Goal: Information Seeking & Learning: Learn about a topic

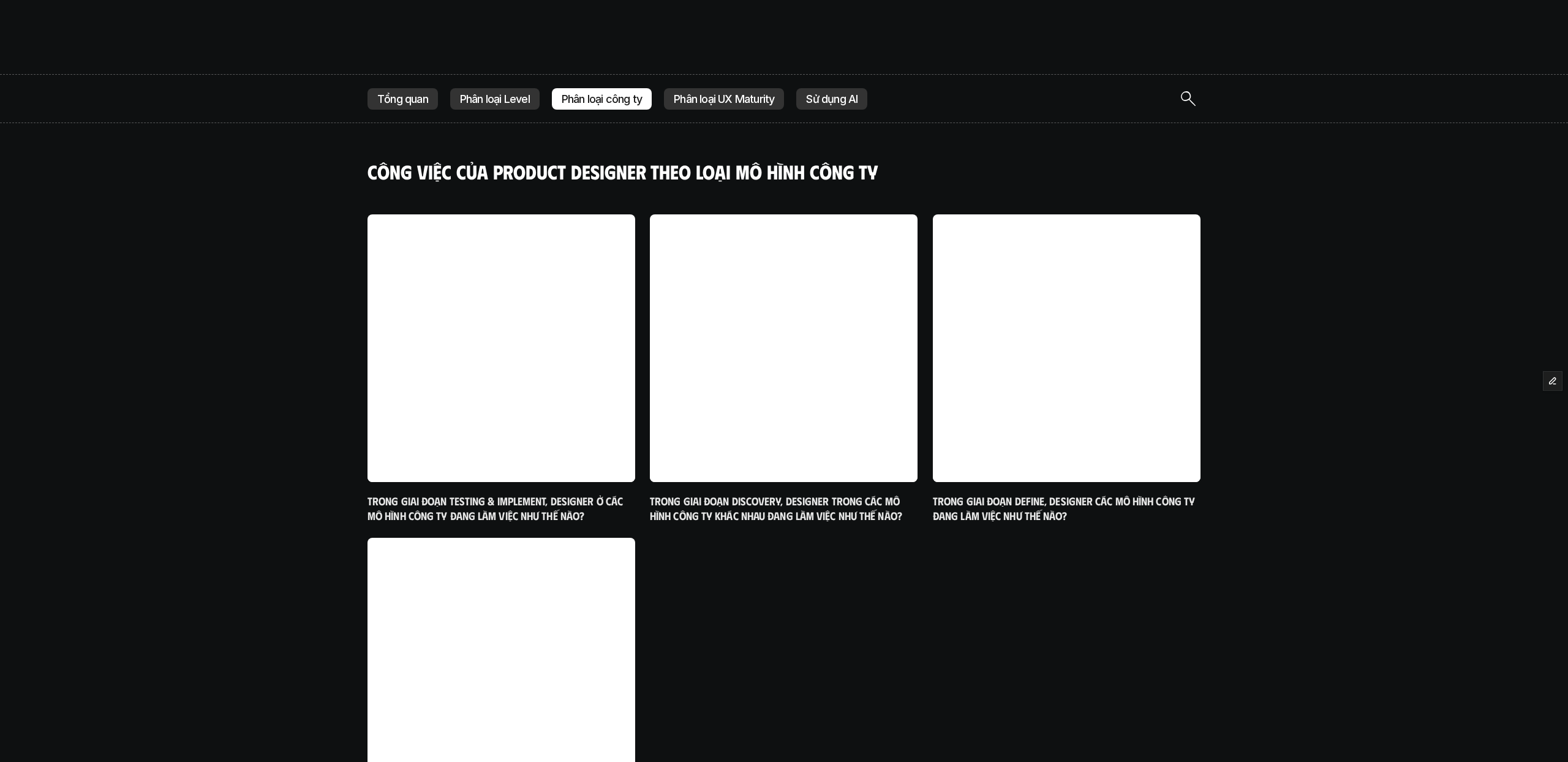
scroll to position [283, 0]
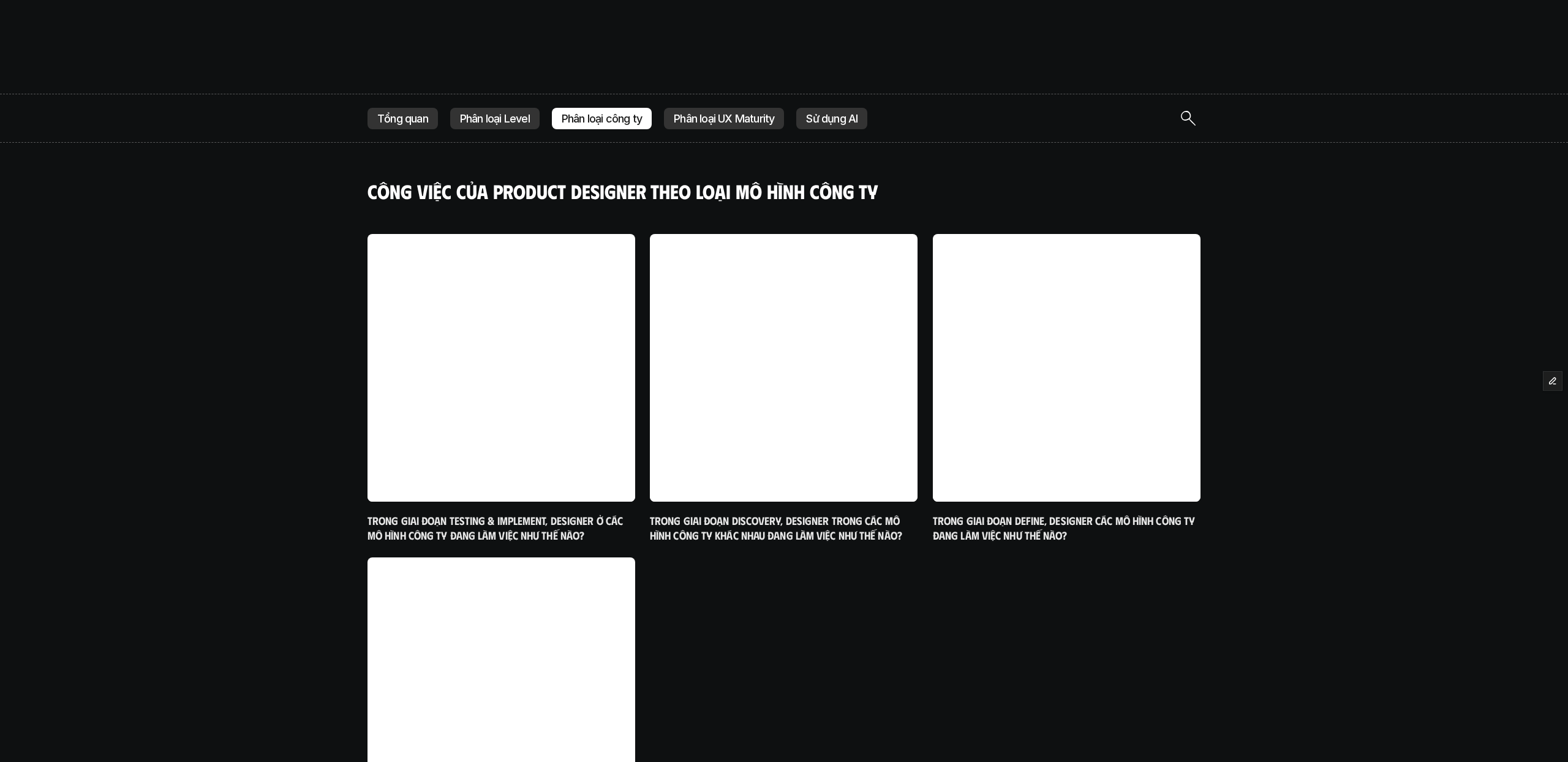
click at [755, 123] on p "Phân loại UX Maturity" at bounding box center [723, 119] width 100 height 12
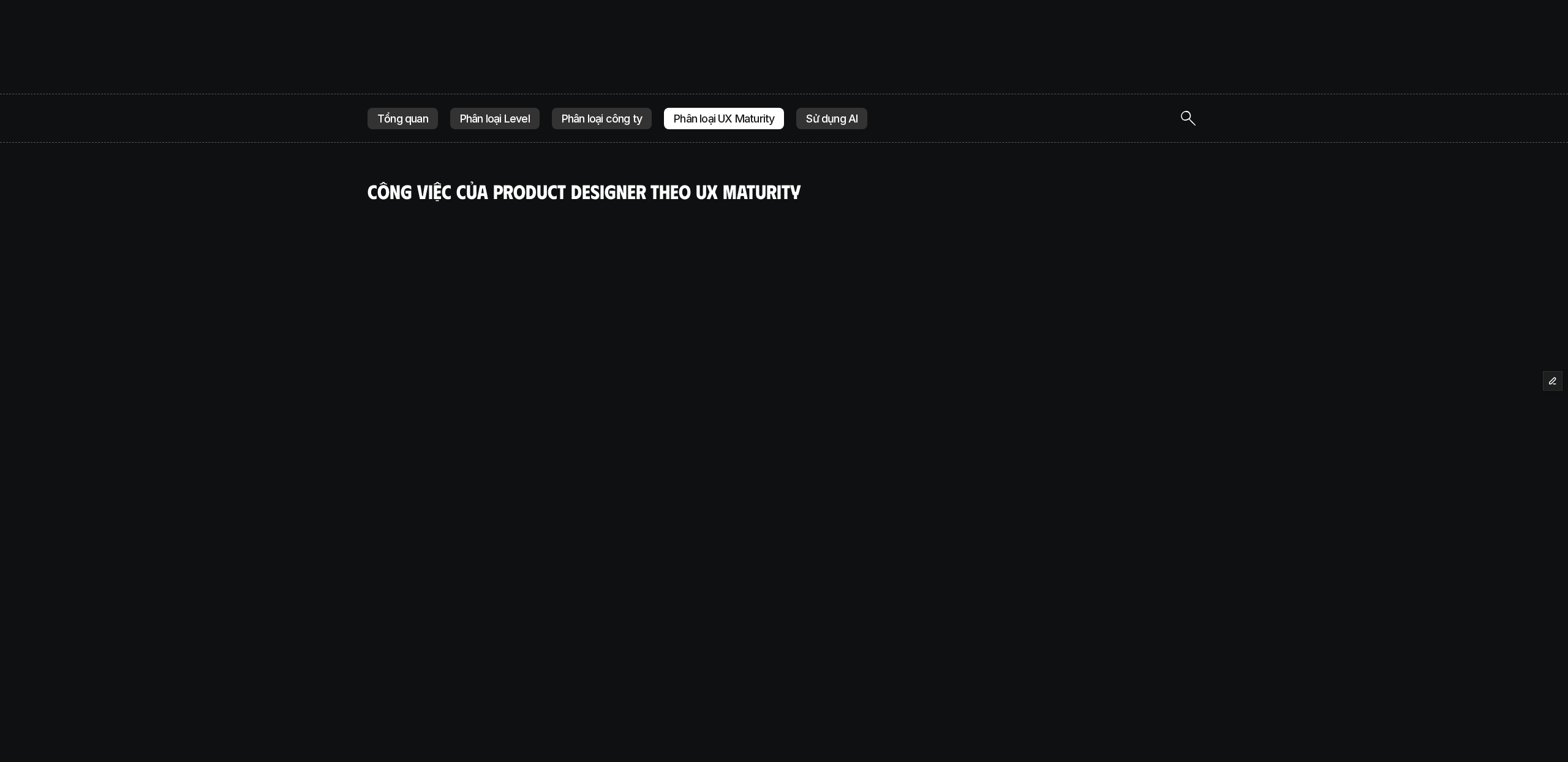
scroll to position [377, 0]
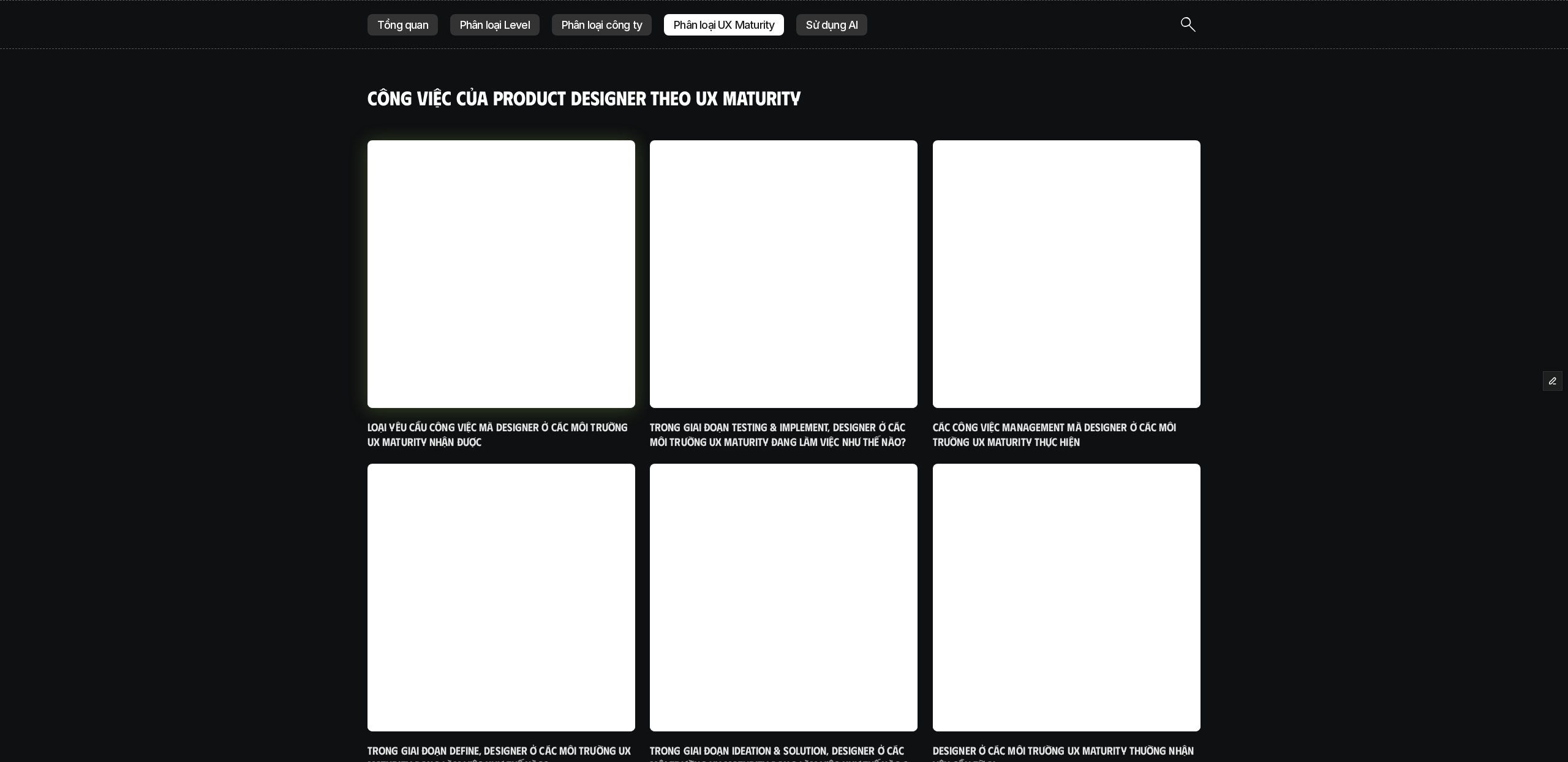
click at [492, 427] on h6 "Loại yêu cầu công việc mà designer ở các môi trường UX Maturity nhận được" at bounding box center [501, 434] width 268 height 29
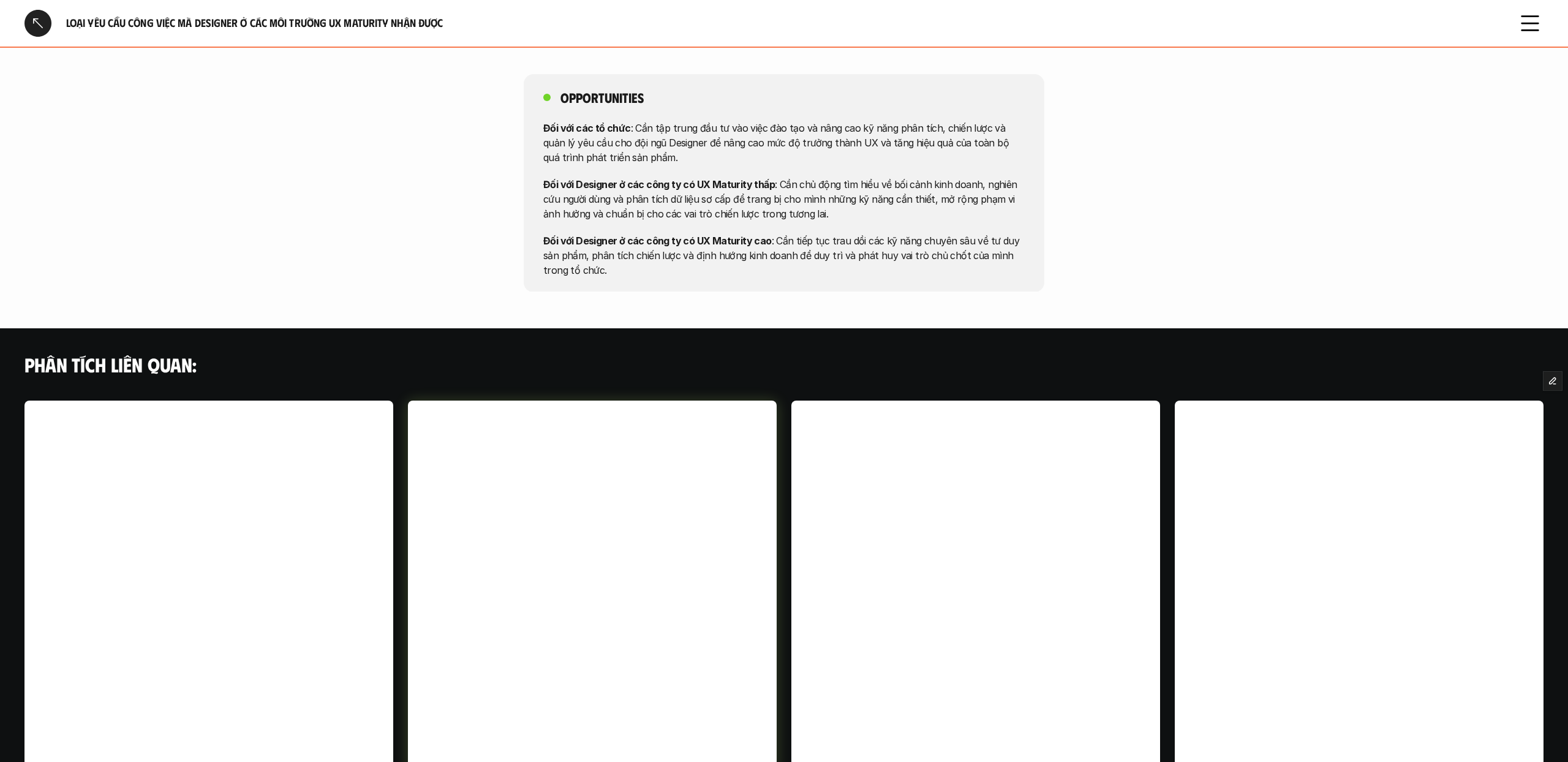
scroll to position [2306, 0]
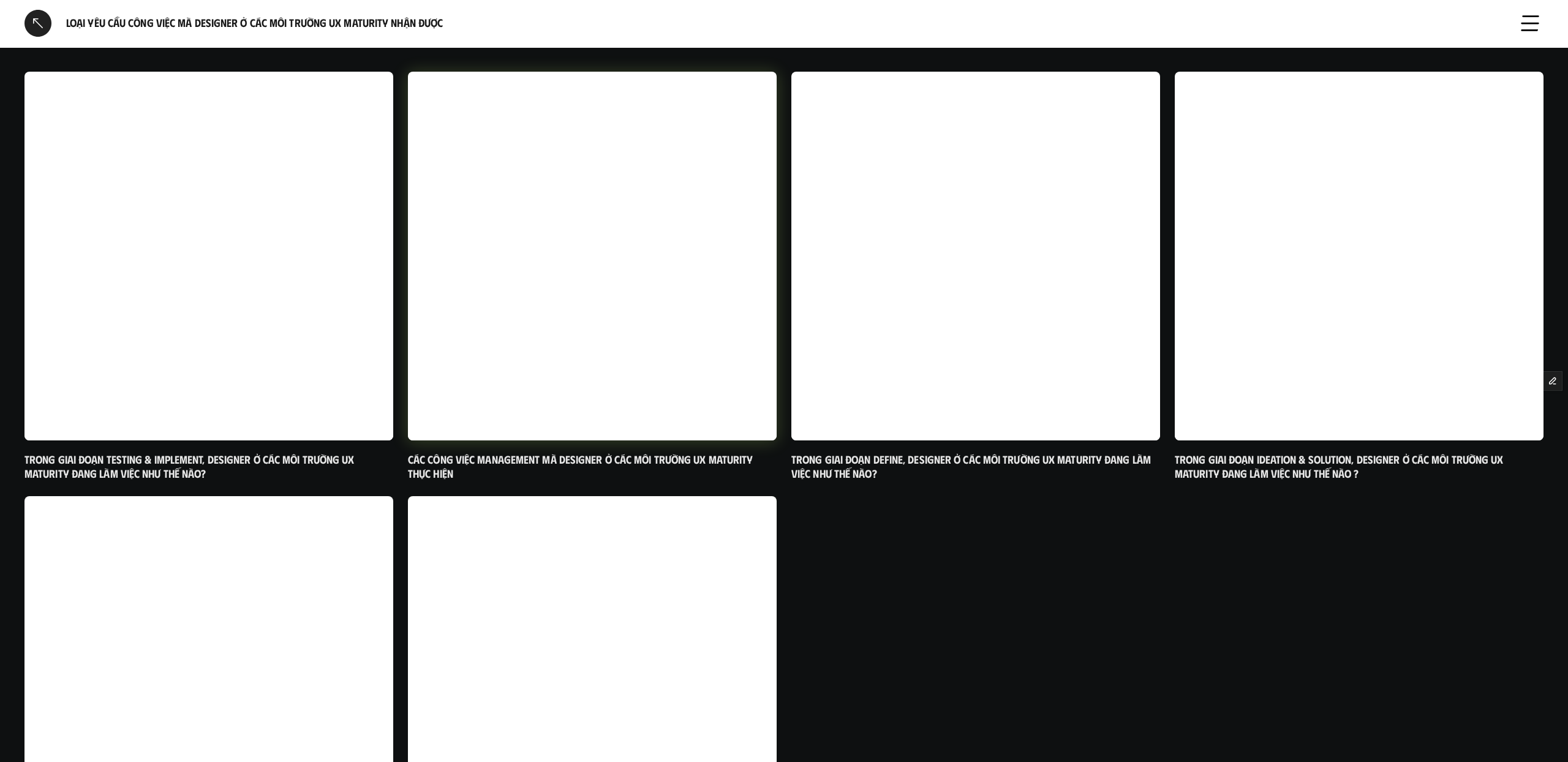
click at [630, 453] on h6 "Các công việc Management mà designer ở các môi trường UX maturity thực hiện" at bounding box center [592, 467] width 369 height 29
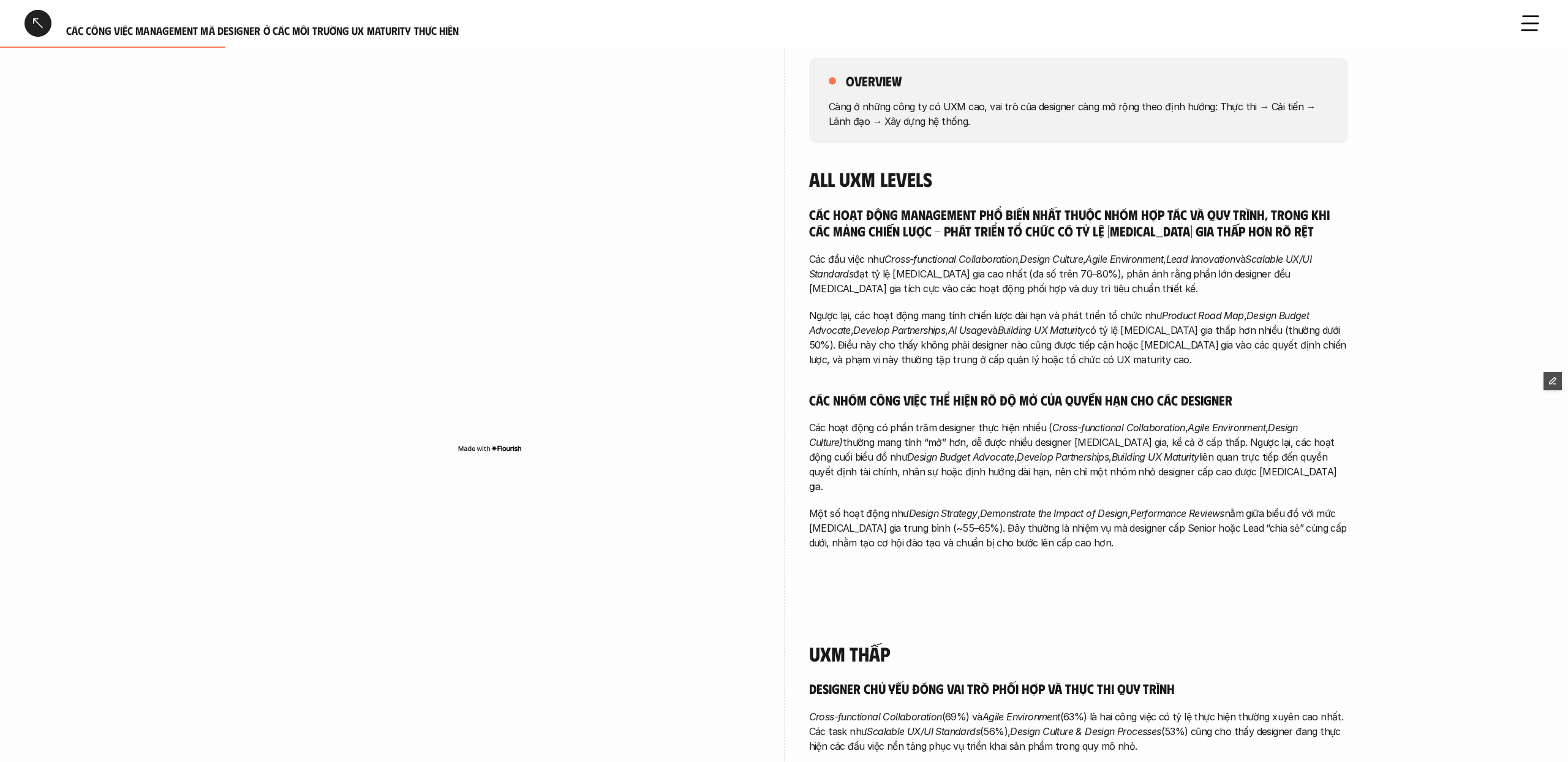
scroll to position [365, 0]
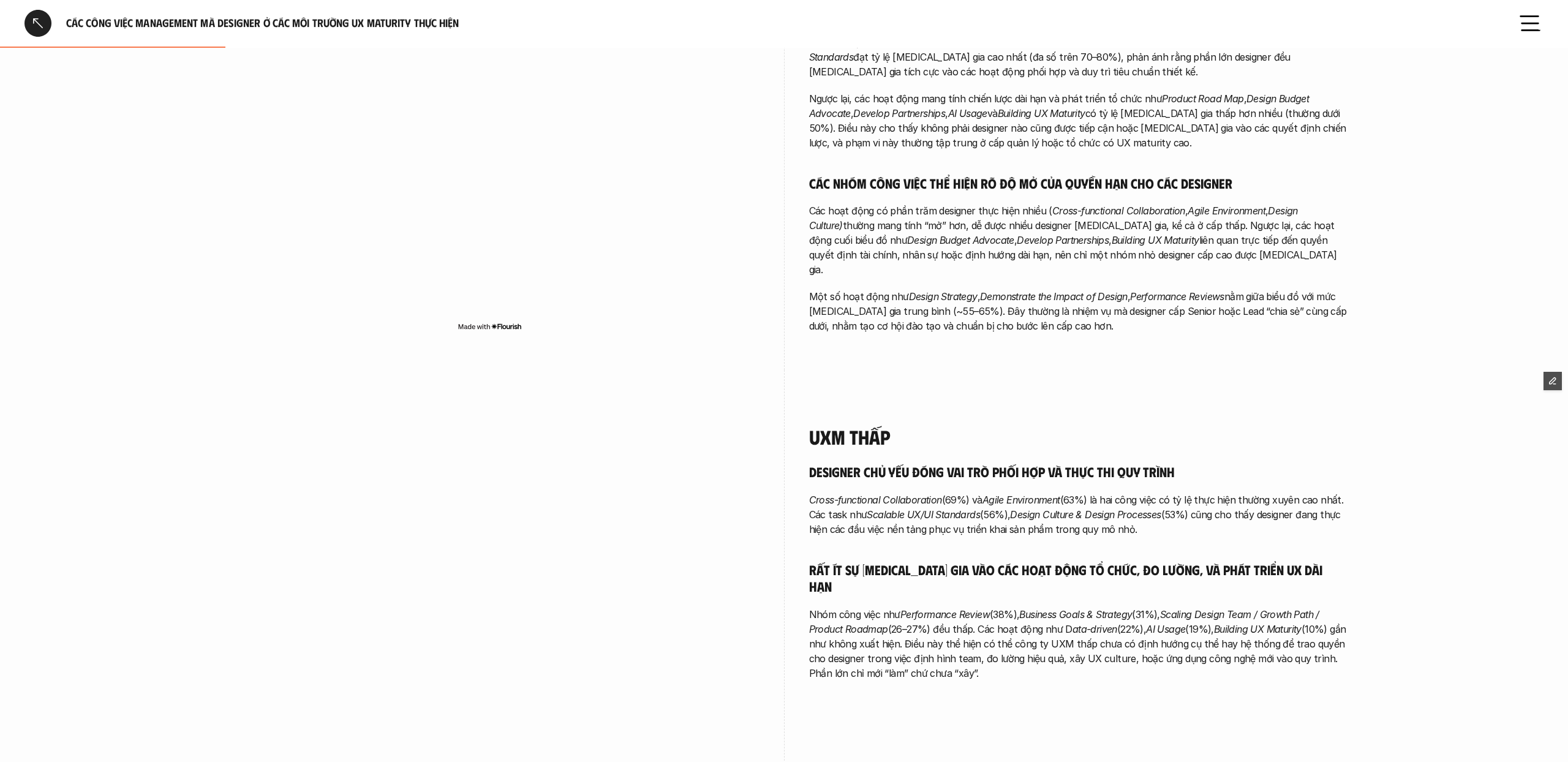
click at [40, 22] on link at bounding box center [38, 23] width 27 height 27
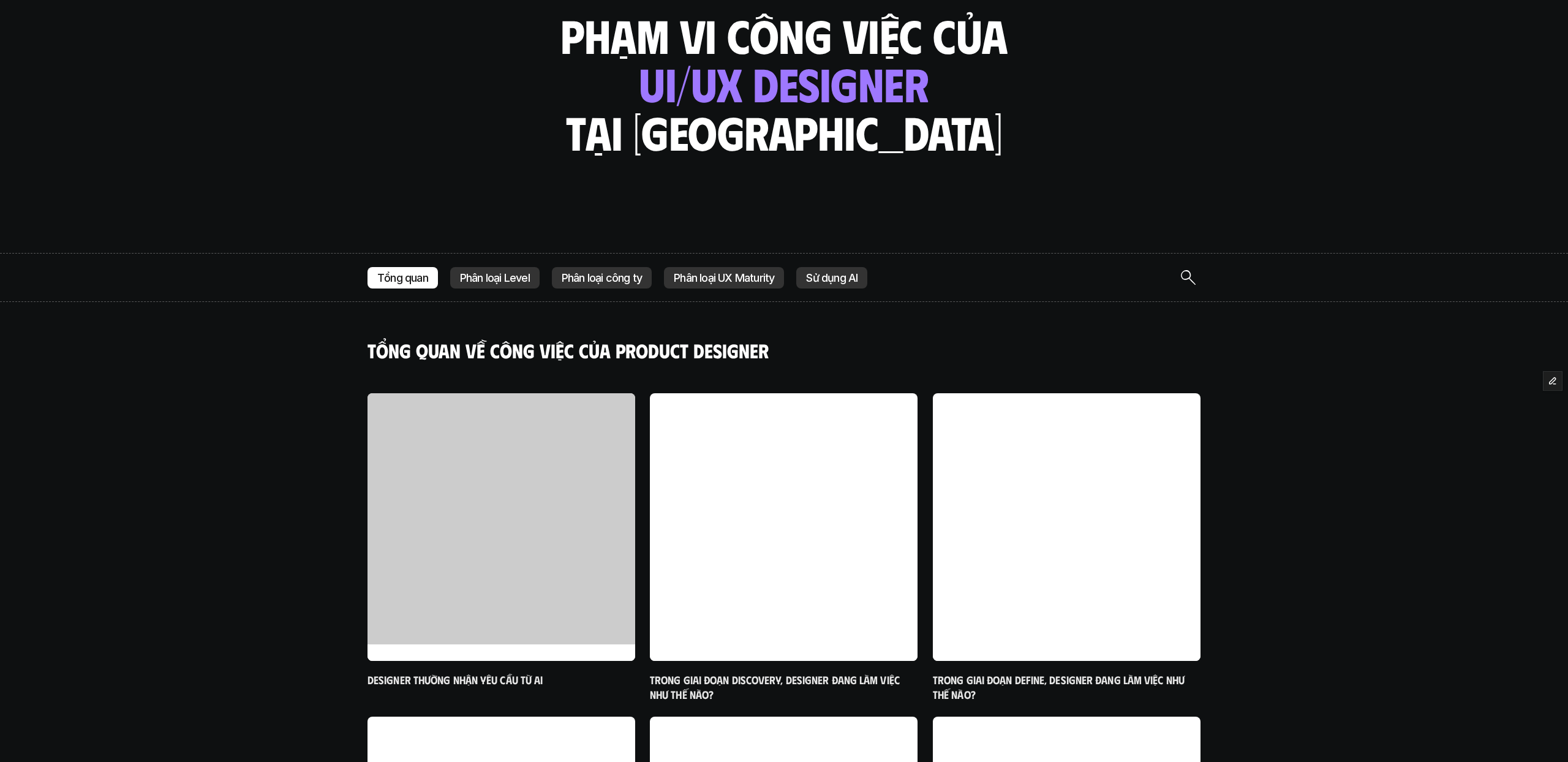
scroll to position [314, 0]
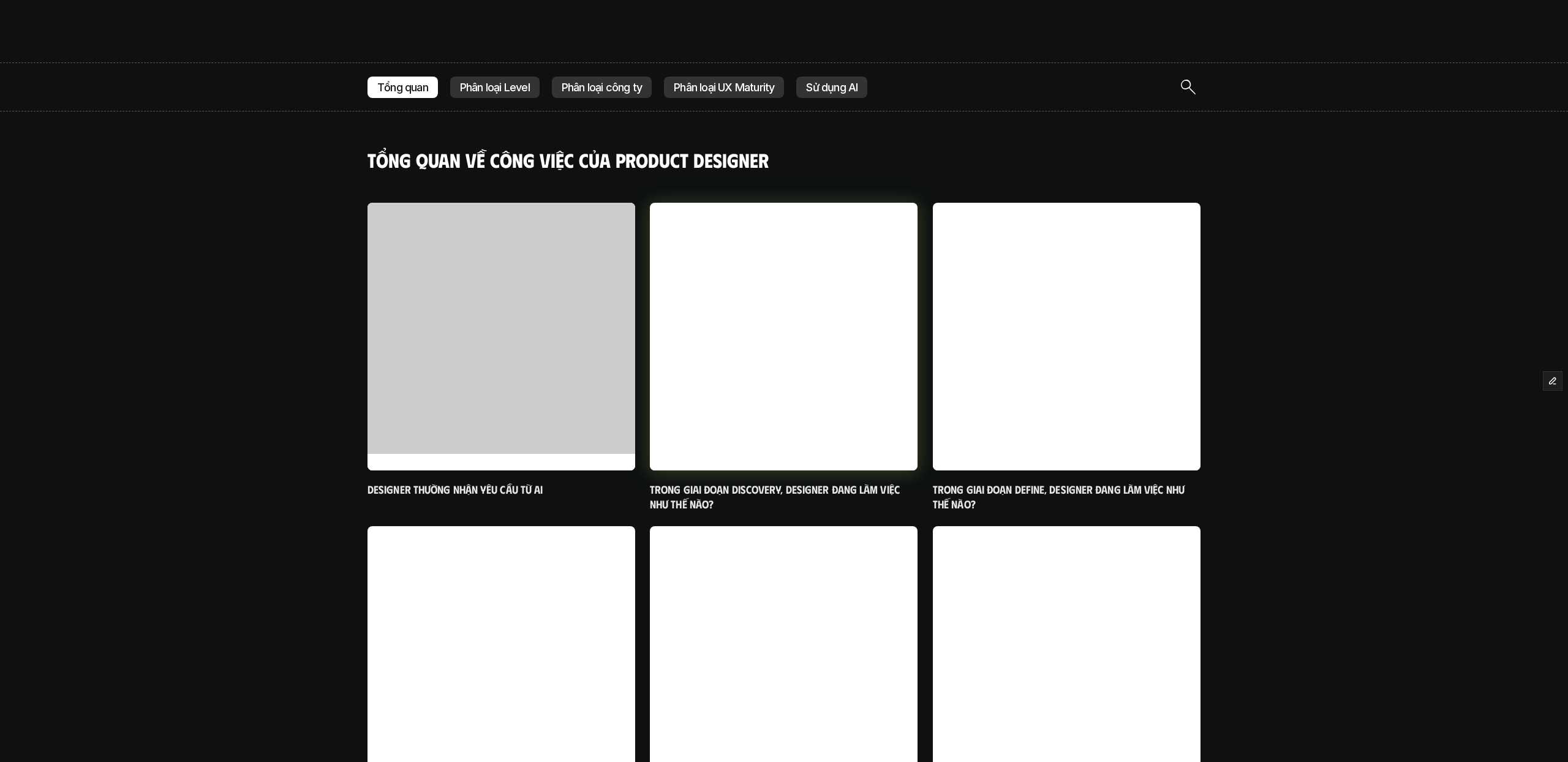
click at [779, 459] on div at bounding box center [783, 462] width 268 height 16
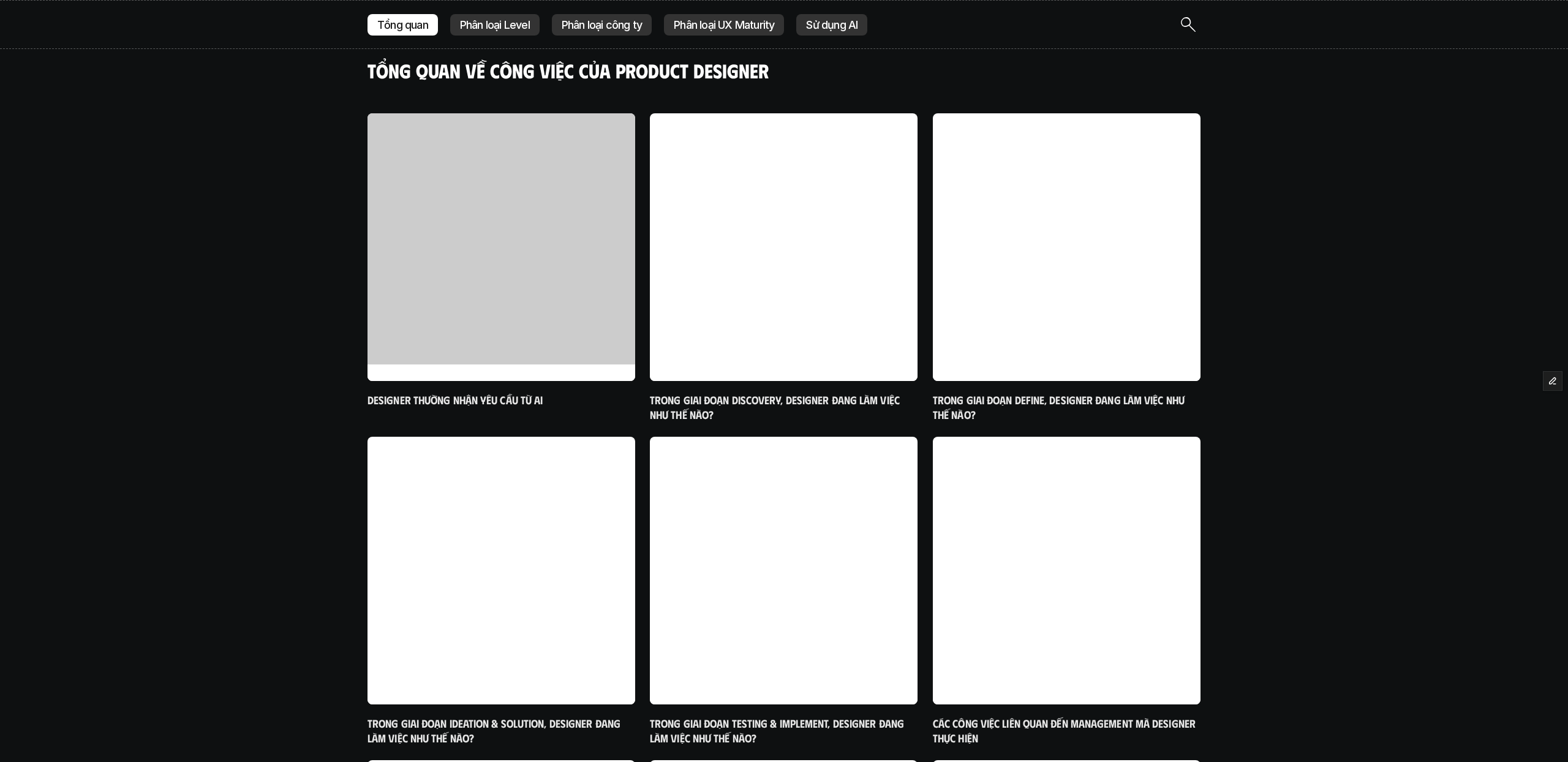
scroll to position [309, 0]
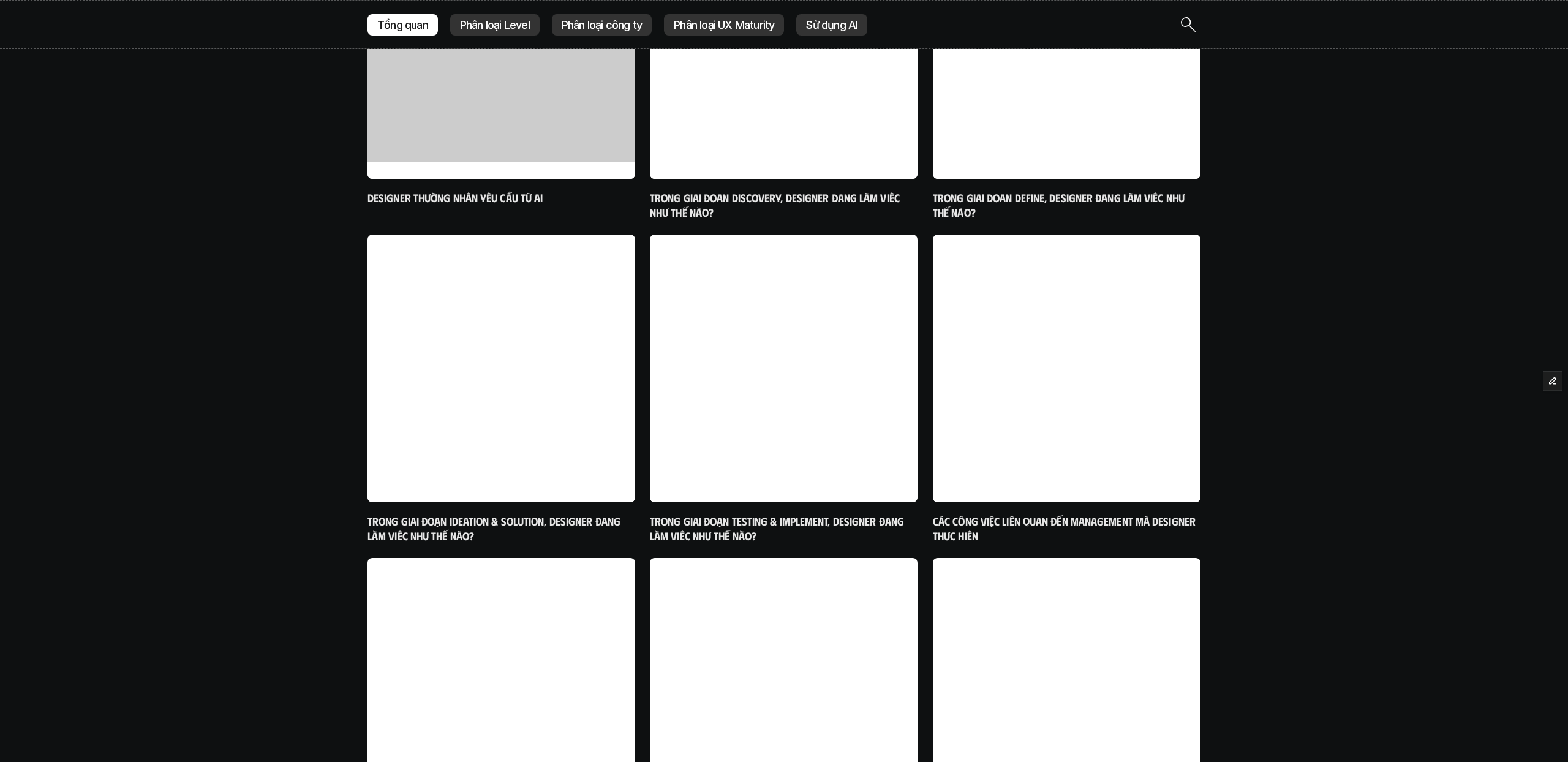
click at [311, 303] on div "Tổng quan Phân loại Level Phân loại công ty Phân loại UX Maturity Sử dụng AI Tổ…" at bounding box center [784, 336] width 1568 height 1130
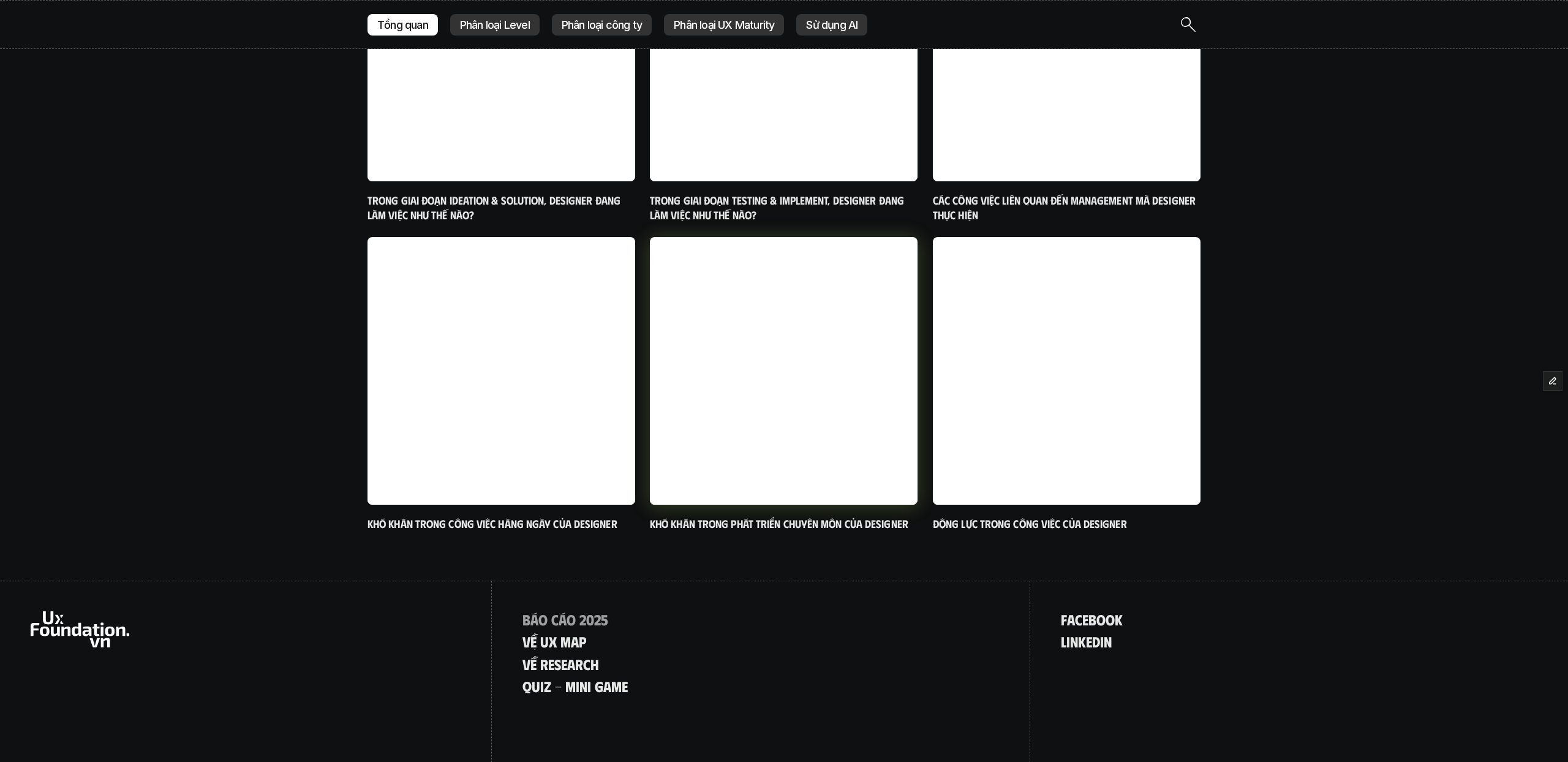
scroll to position [827, 0]
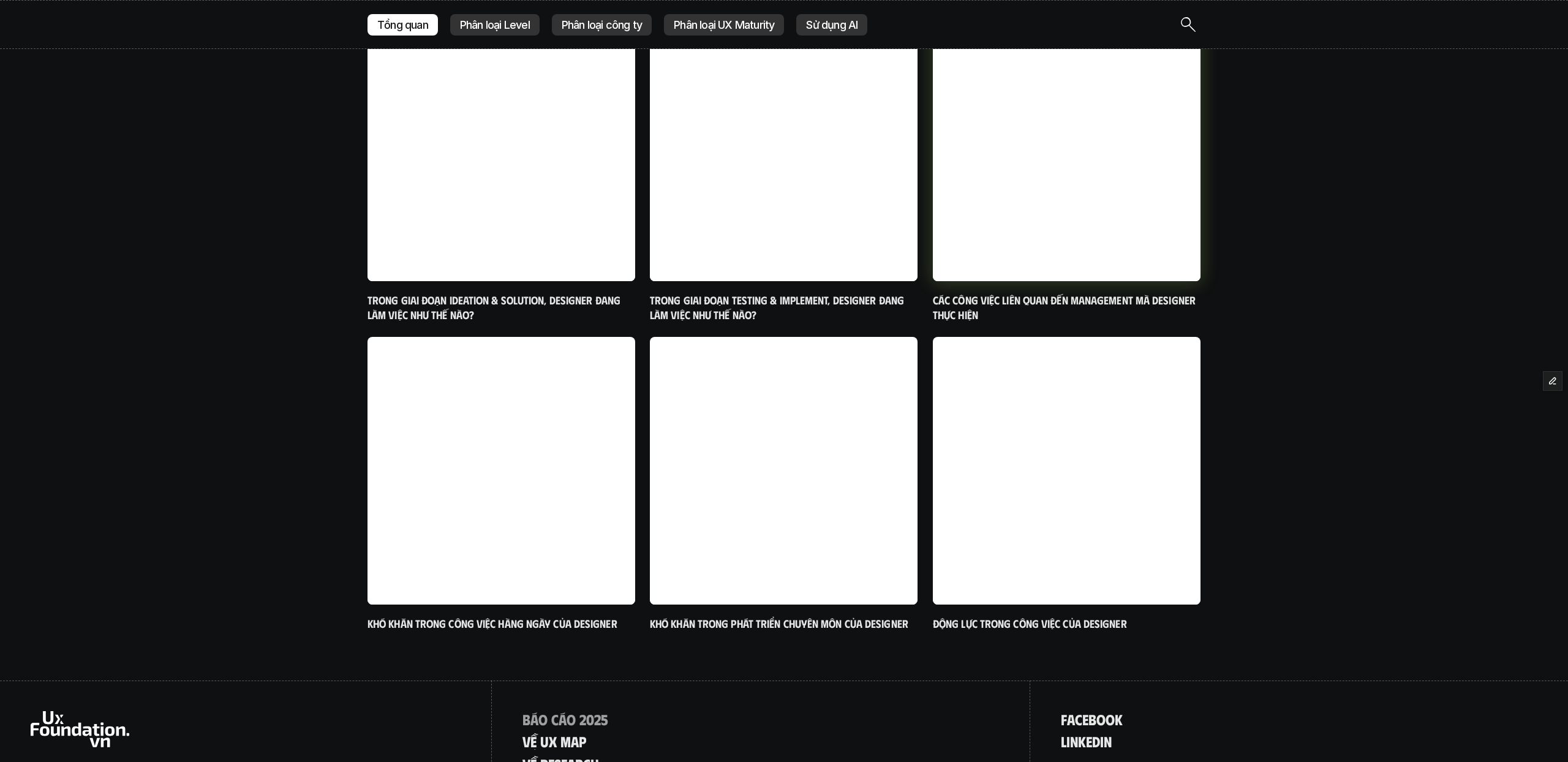
click at [1013, 299] on h6 "Các công việc liên quan đến Management mà designer thực hiện" at bounding box center [1066, 307] width 268 height 29
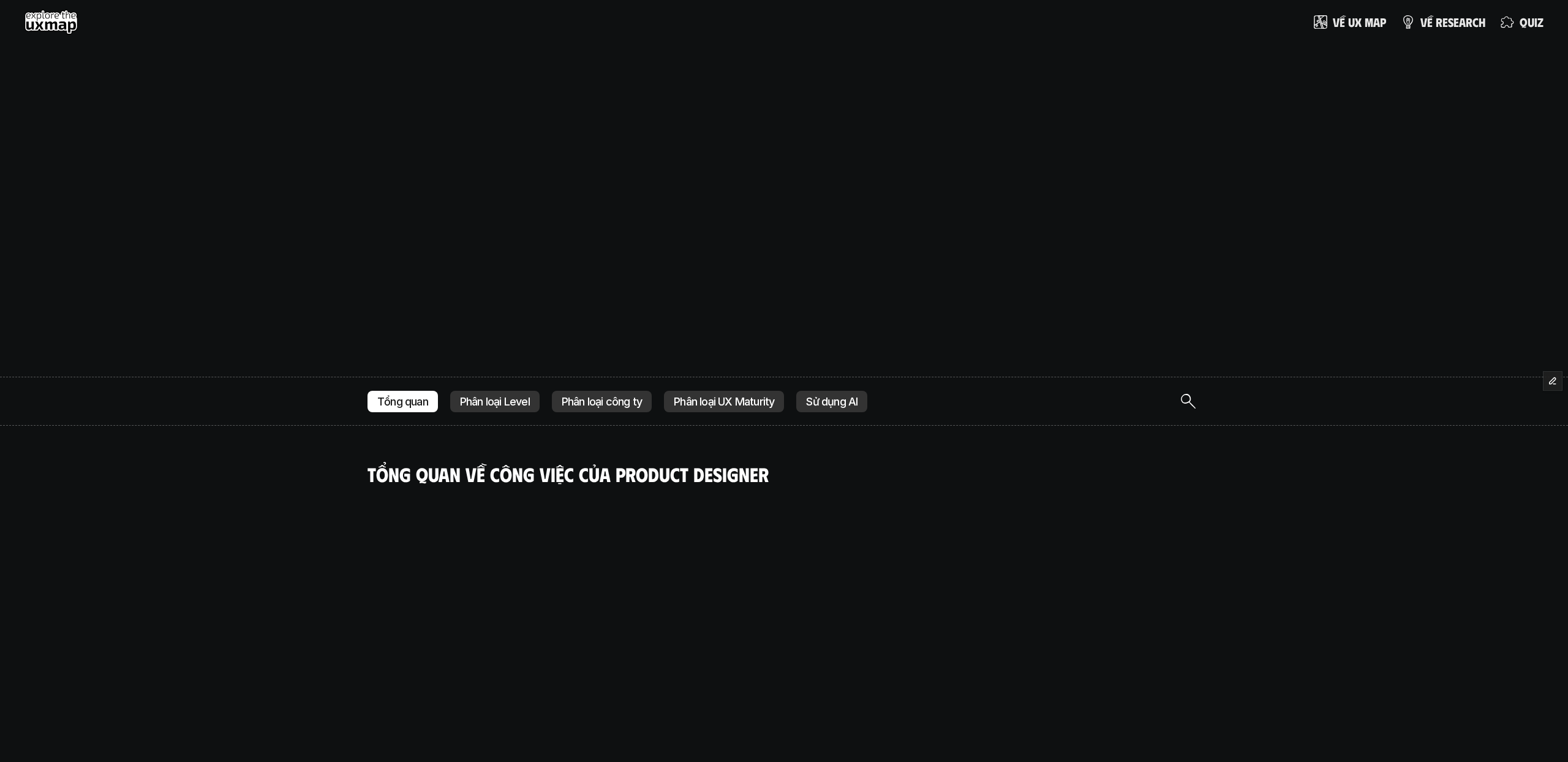
scroll to position [827, 0]
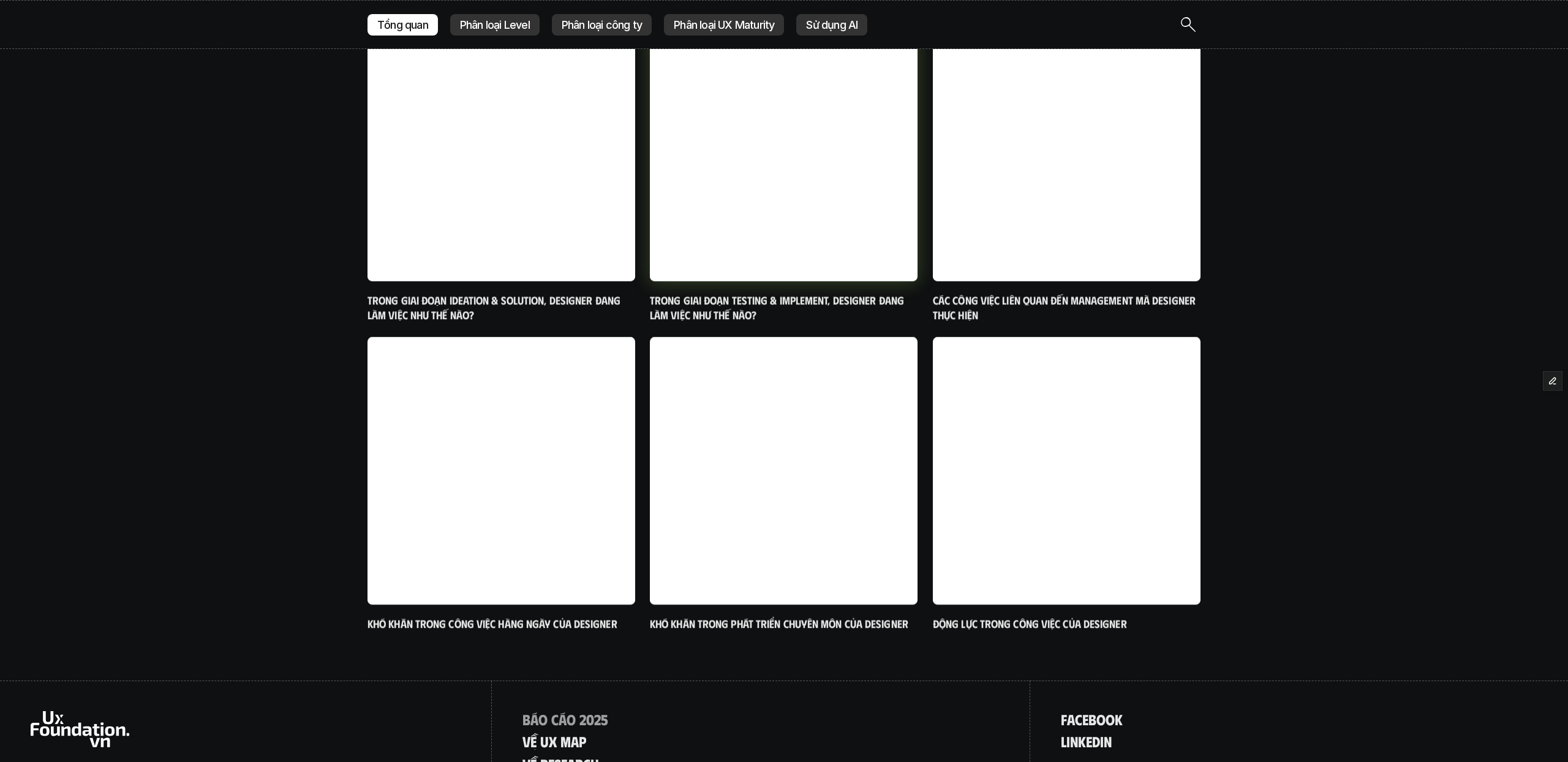
click at [860, 299] on h6 "Trong giai đoạn Testing & Implement, designer đang làm việc như thế nào?" at bounding box center [783, 307] width 268 height 29
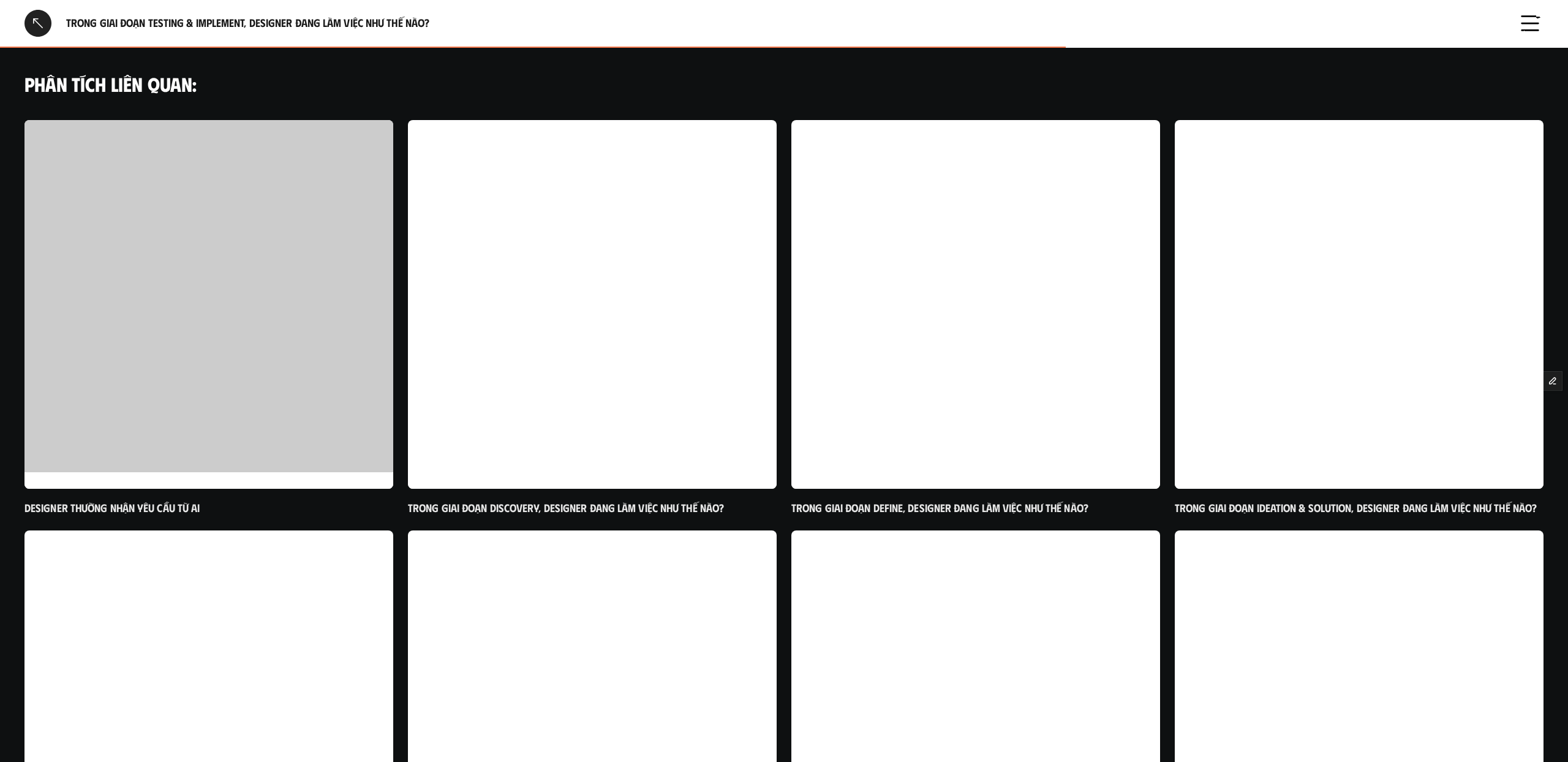
scroll to position [962, 0]
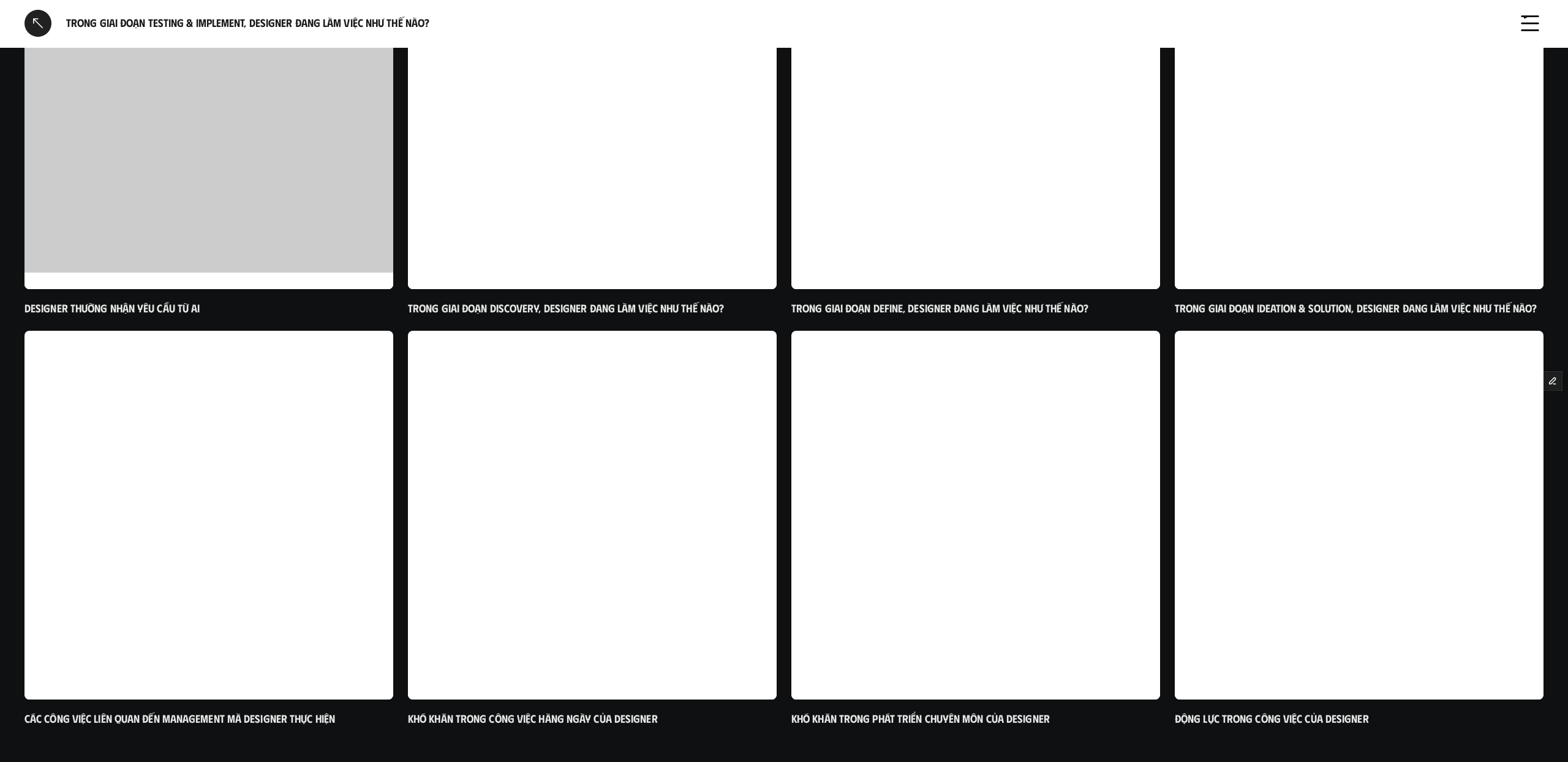
click at [781, 506] on div "Designer thường nhận yêu cầu từ ai Trong giai đoạn Discovery, designer đang làm…" at bounding box center [784, 335] width 1568 height 829
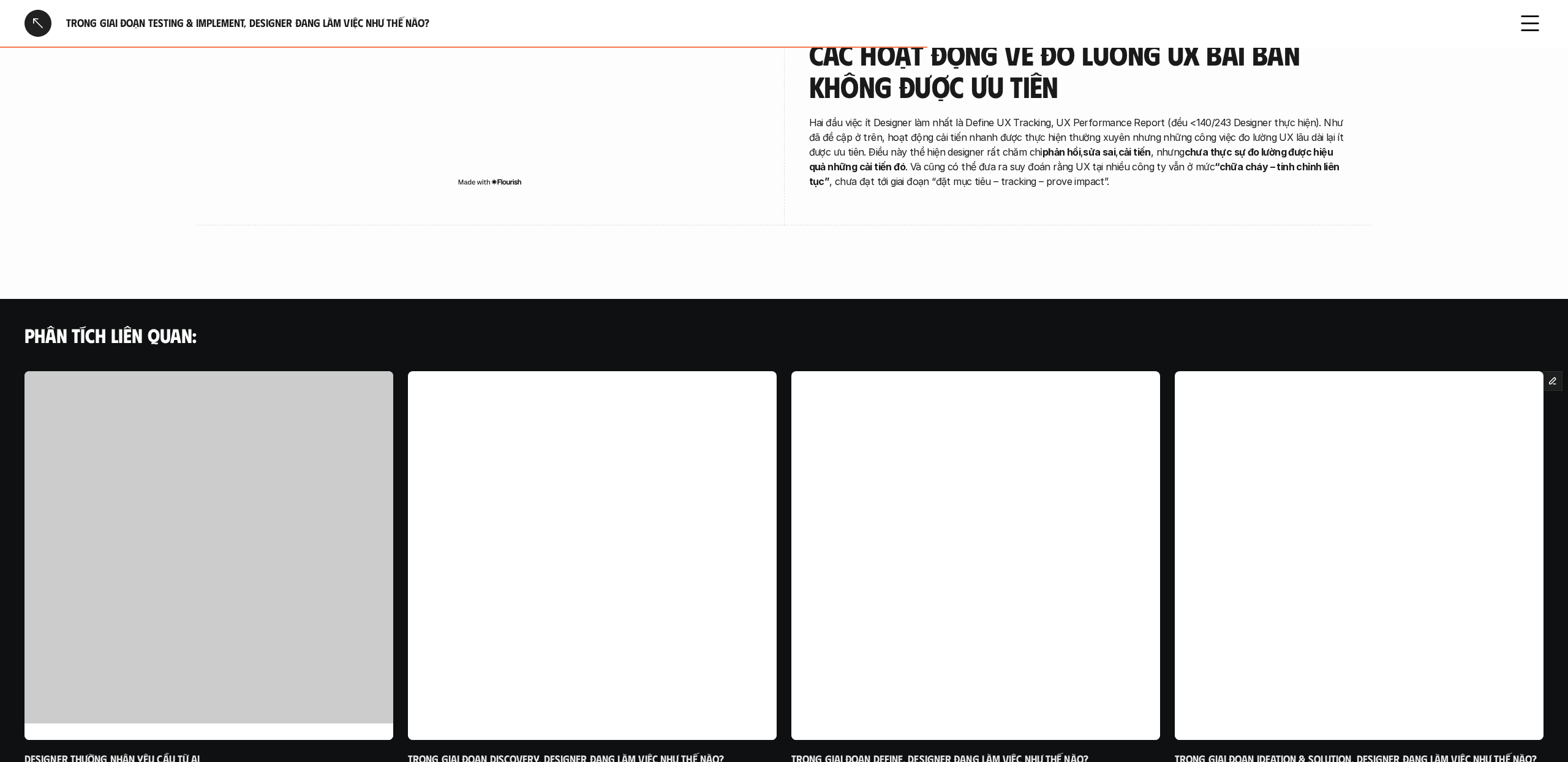
scroll to position [0, 0]
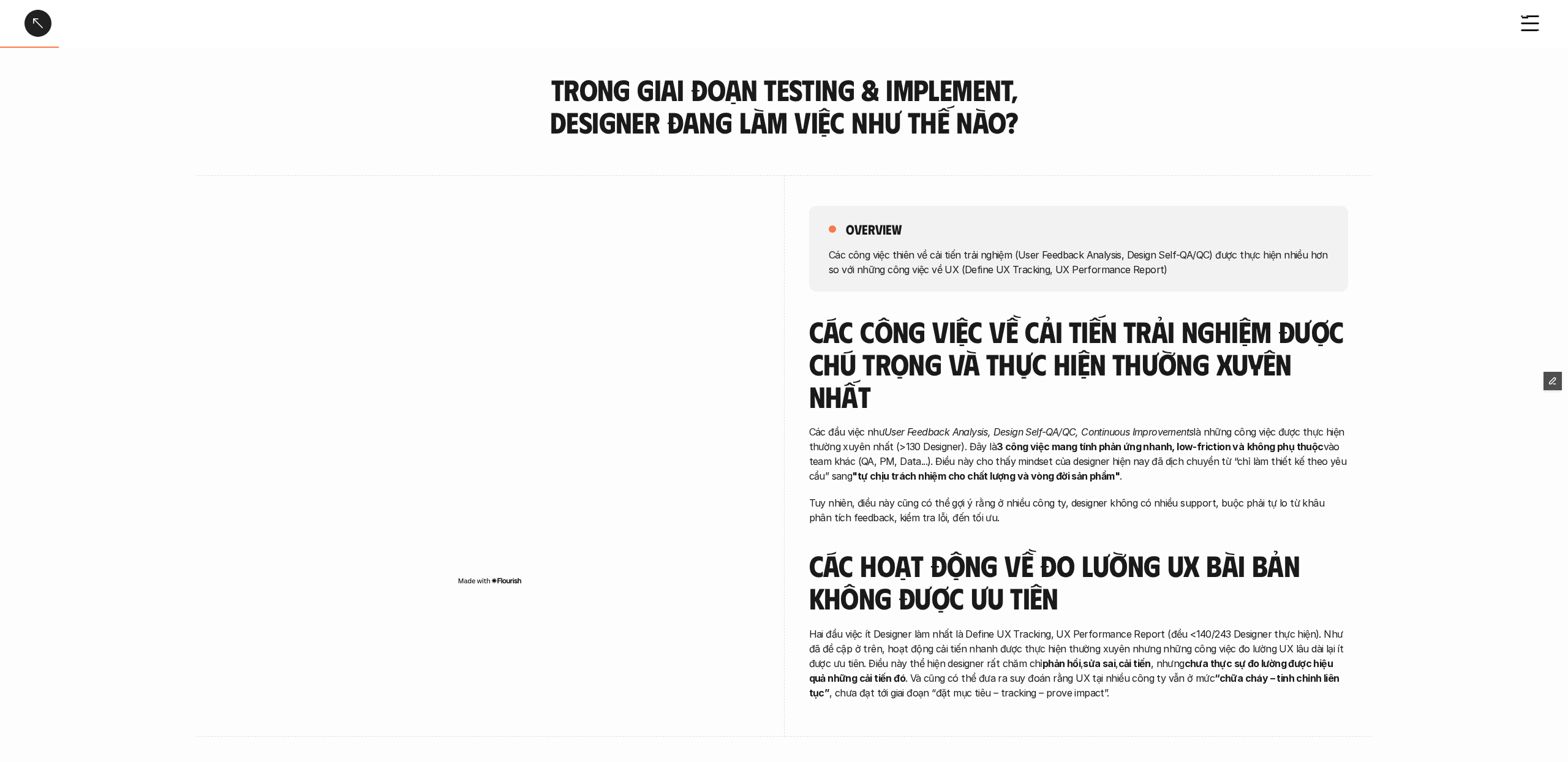
click at [33, 26] on link at bounding box center [38, 23] width 27 height 27
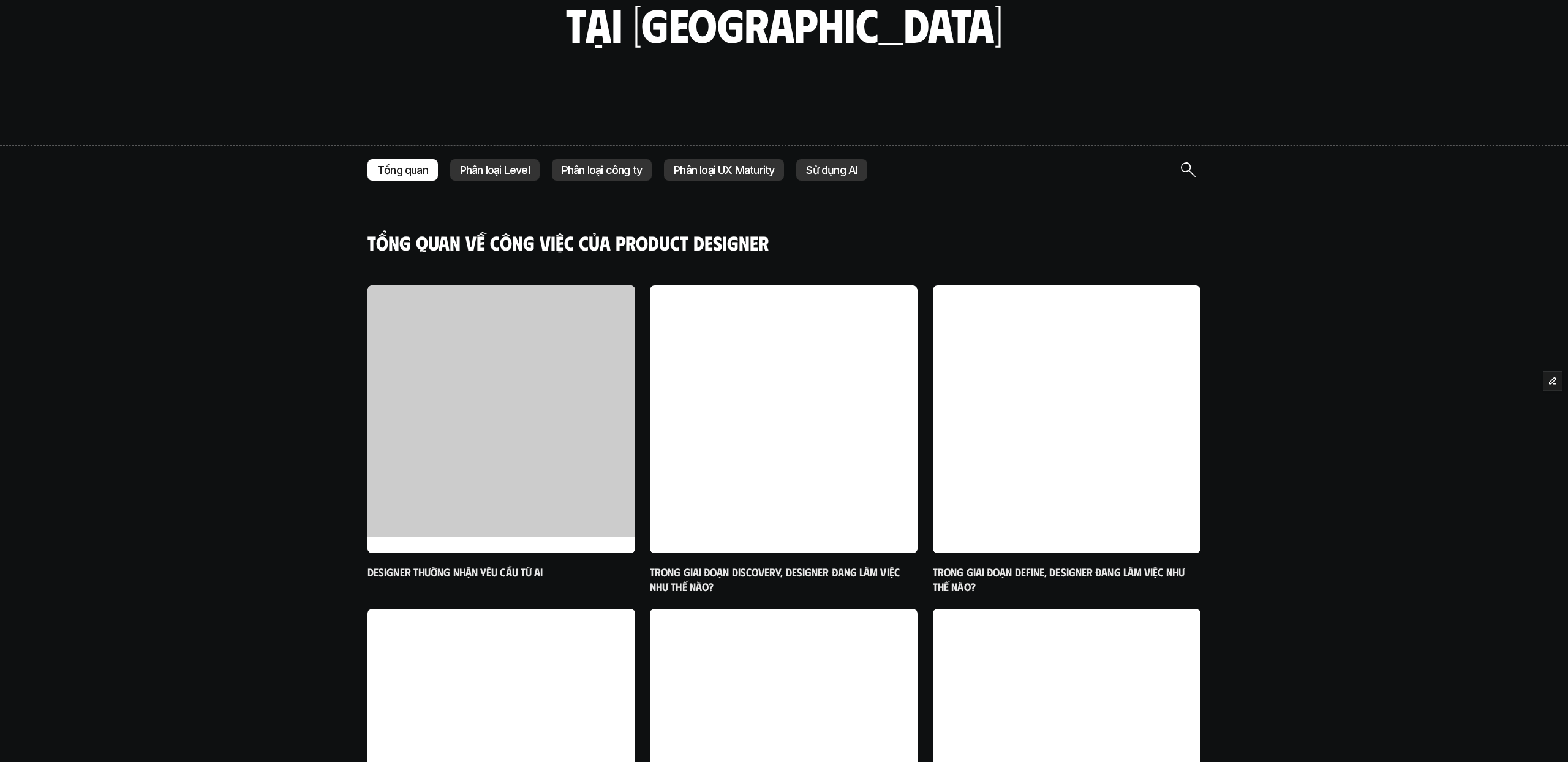
scroll to position [249, 0]
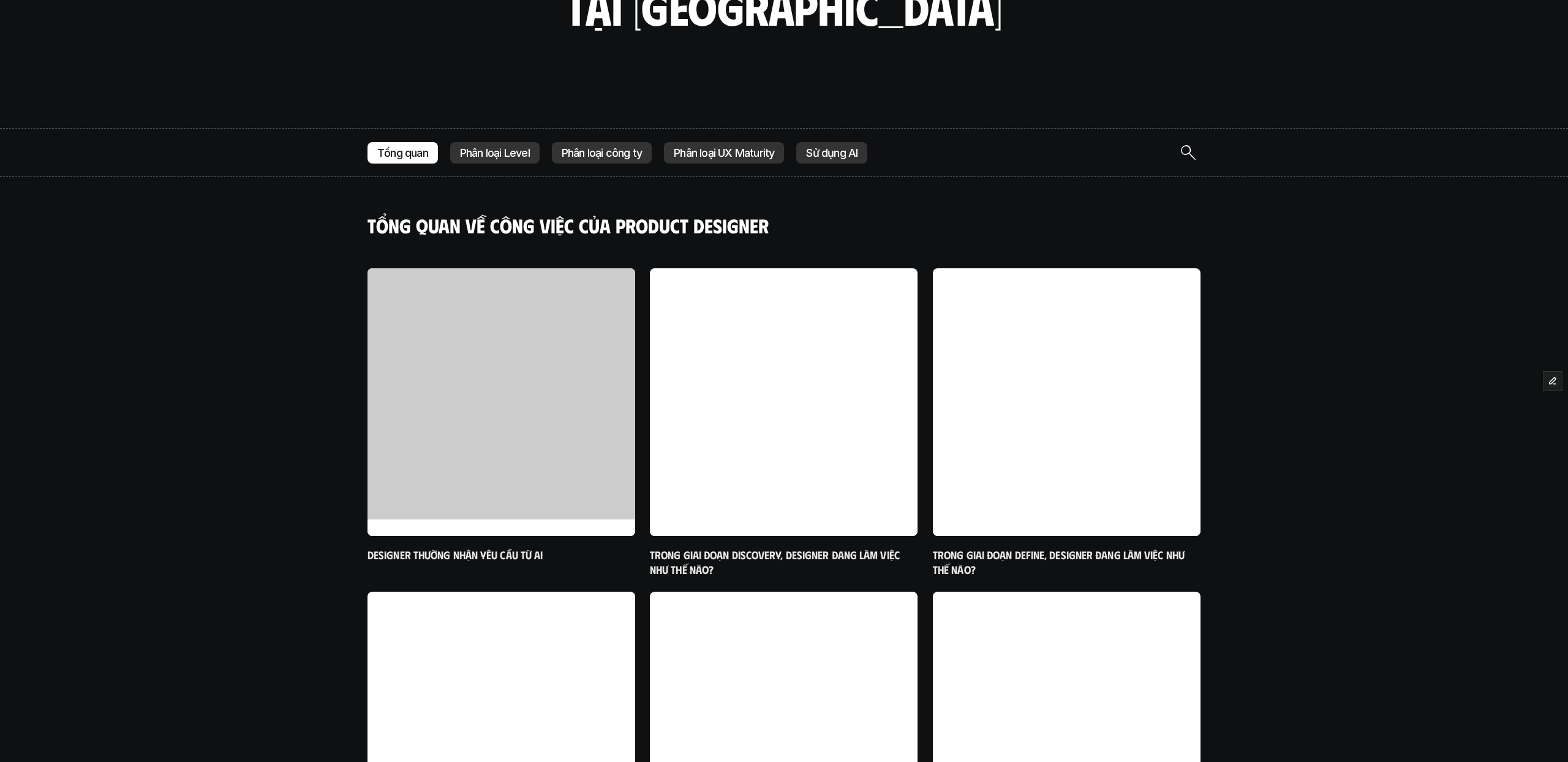
click at [641, 455] on div "Designer thường nhận yêu cầu từ ai Trong giai đoạn Discovery, designer đang làm…" at bounding box center [784, 739] width 833 height 941
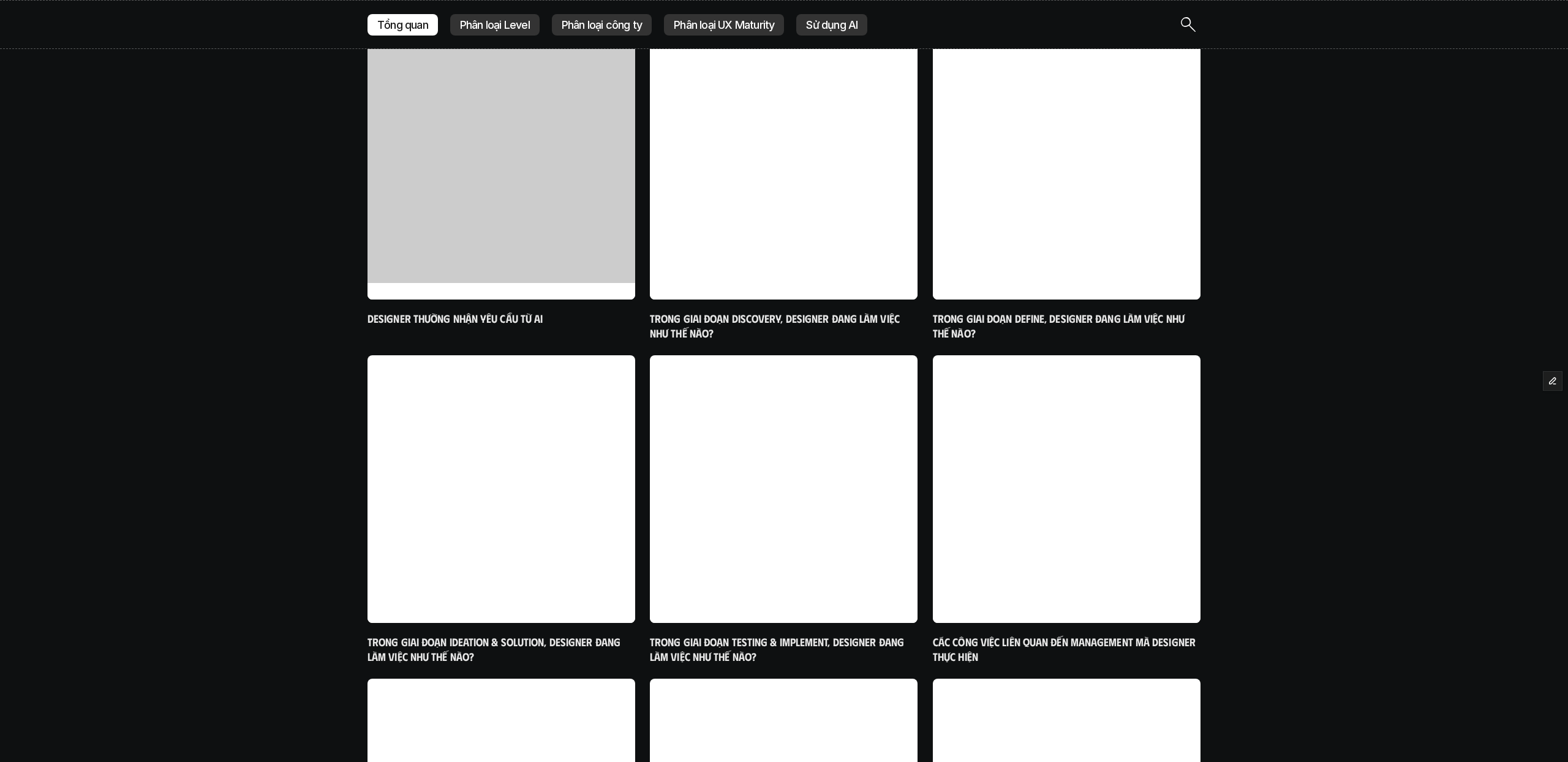
scroll to position [448, 0]
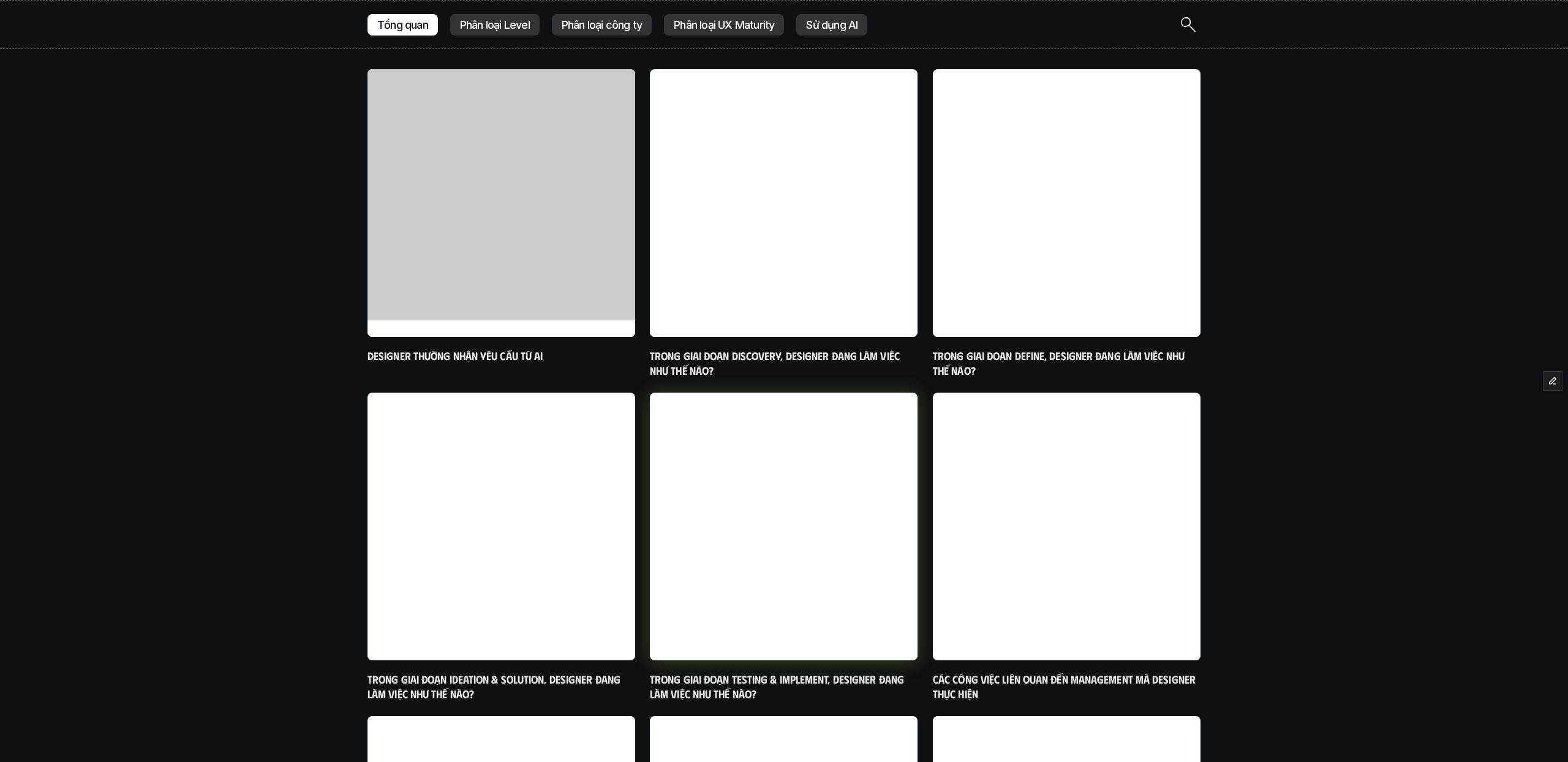
click at [771, 647] on div at bounding box center [783, 652] width 268 height 16
